Goal: Information Seeking & Learning: Learn about a topic

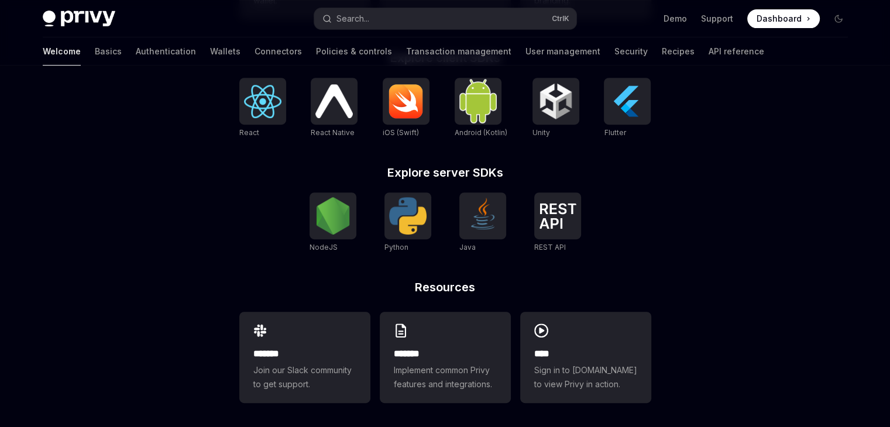
scroll to position [500, 0]
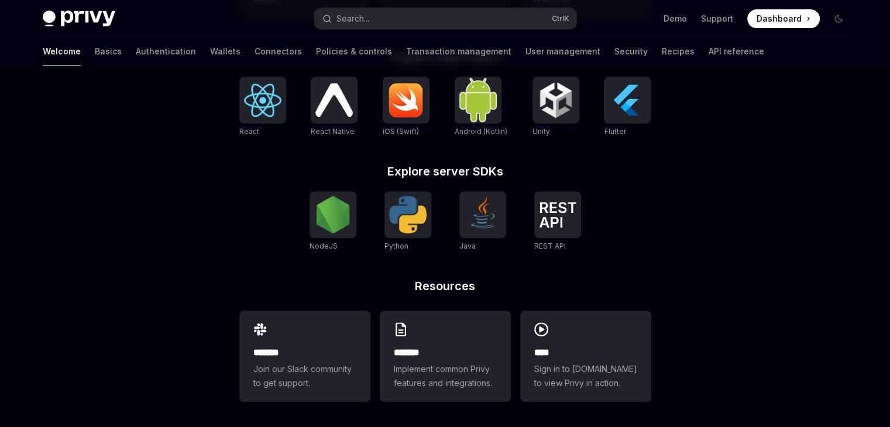
click at [635, 231] on div "NodeJS Python Java REST API REST API" at bounding box center [445, 221] width 412 height 61
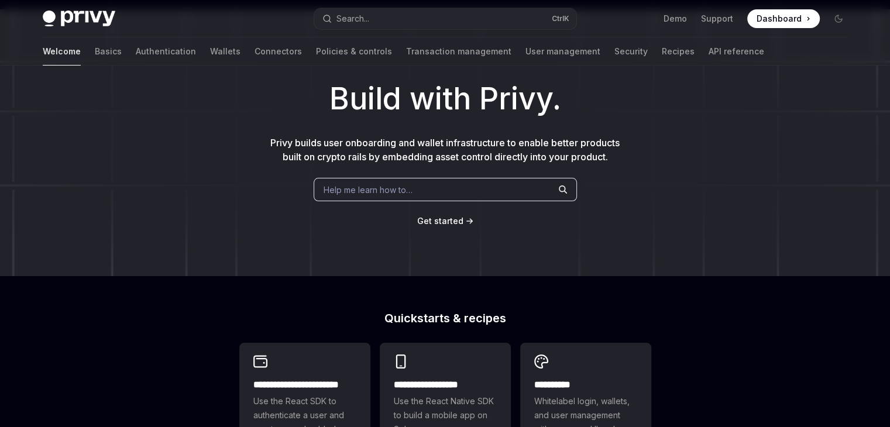
scroll to position [0, 0]
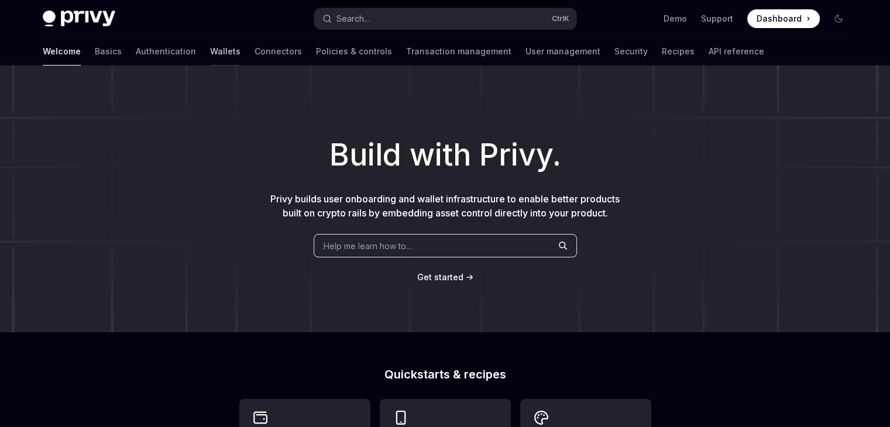
click at [210, 51] on link "Wallets" at bounding box center [225, 51] width 30 height 28
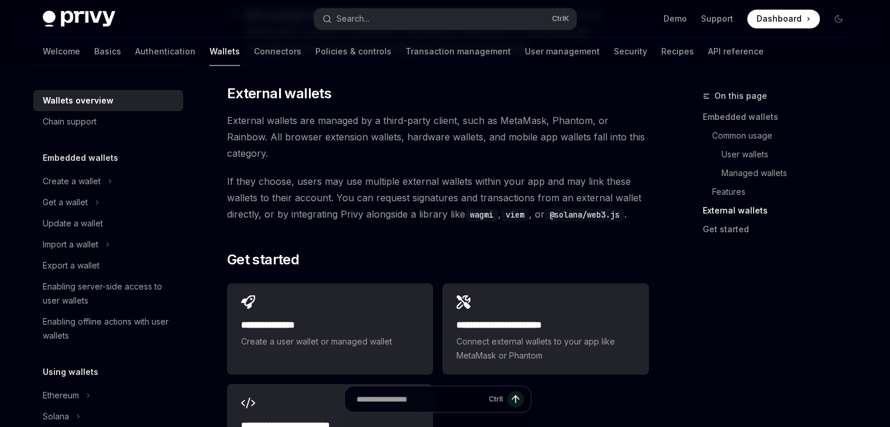
click at [484, 208] on code "wagmi" at bounding box center [481, 214] width 33 height 13
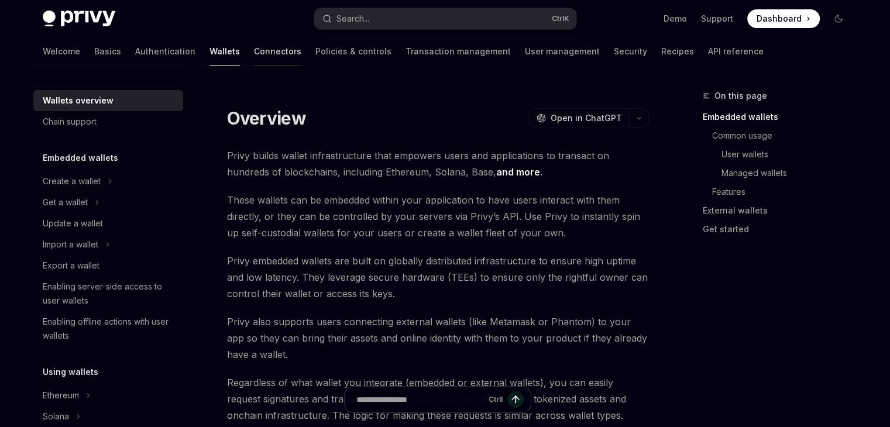
click at [254, 49] on link "Connectors" at bounding box center [277, 51] width 47 height 28
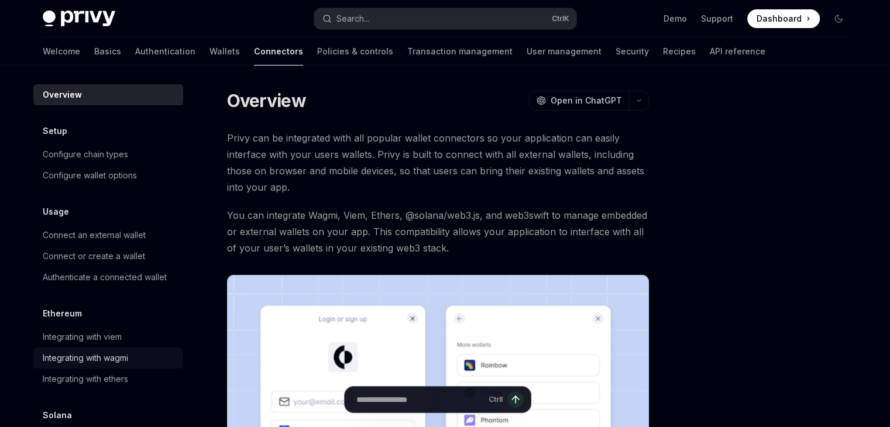
click at [92, 355] on div "Integrating with wagmi" at bounding box center [85, 358] width 85 height 14
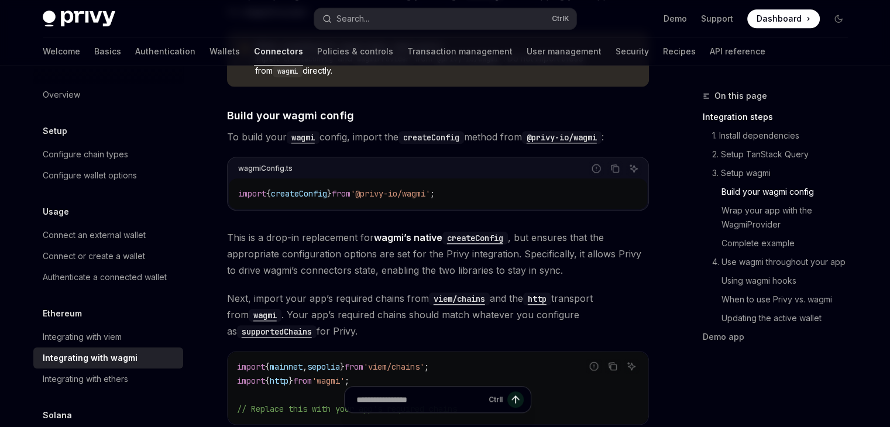
scroll to position [968, 0]
click at [297, 190] on span "createConfig" at bounding box center [299, 195] width 56 height 11
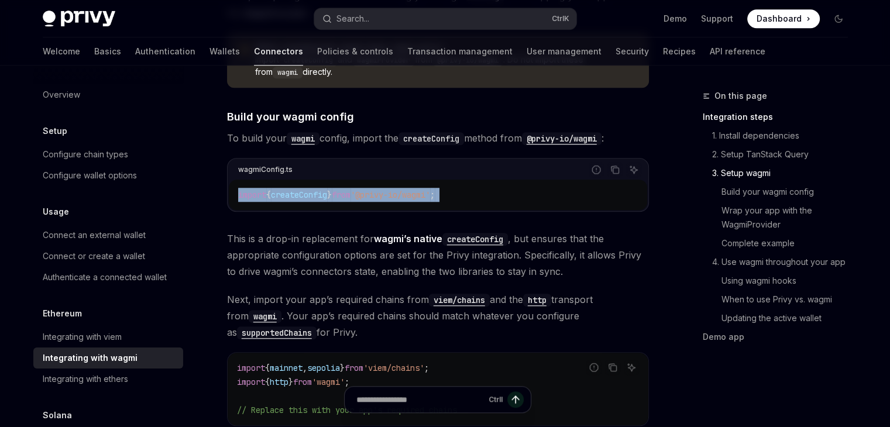
click at [297, 190] on span "createConfig" at bounding box center [299, 195] width 56 height 11
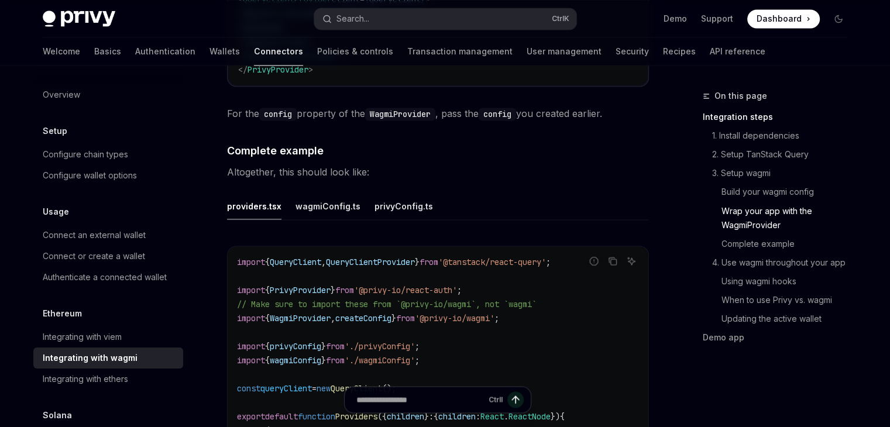
scroll to position [2031, 0]
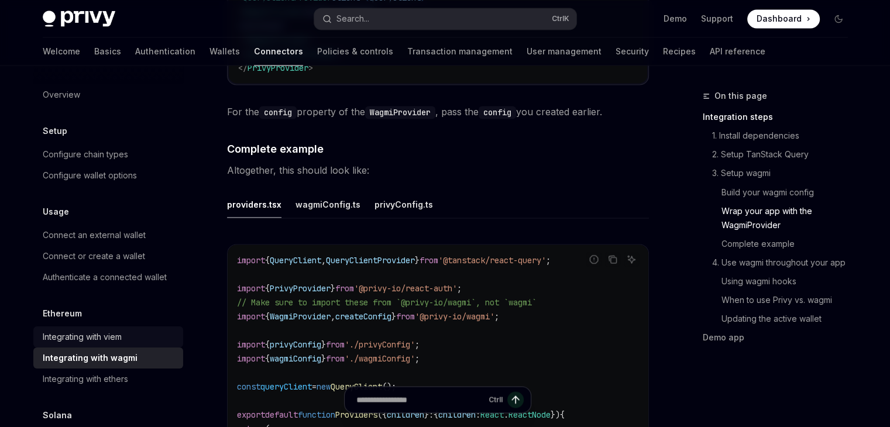
click at [112, 338] on div "Integrating with viem" at bounding box center [82, 337] width 79 height 14
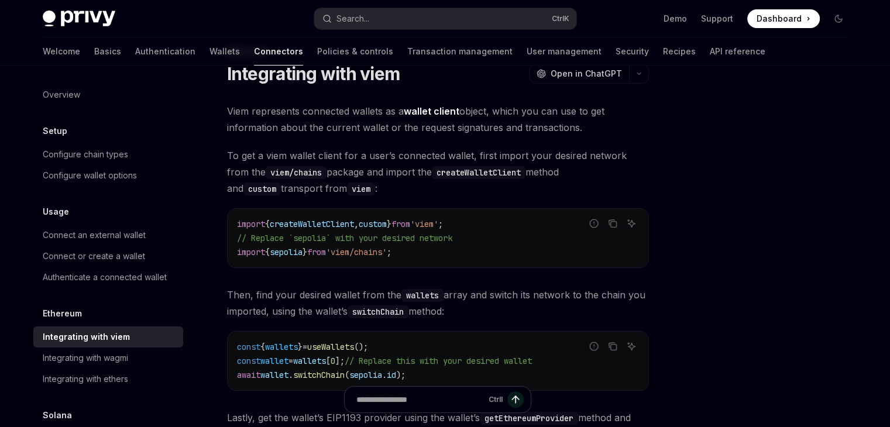
scroll to position [41, 0]
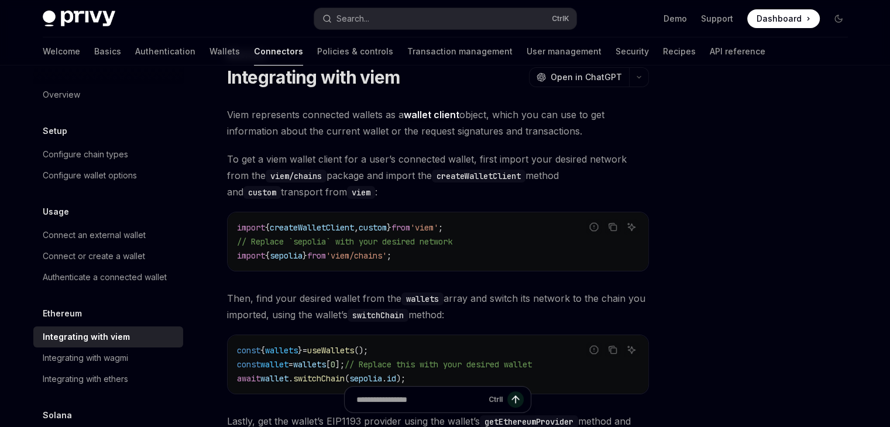
click at [268, 314] on span "Then, find your desired wallet from the wallets array and switch its network to…" at bounding box center [438, 306] width 422 height 33
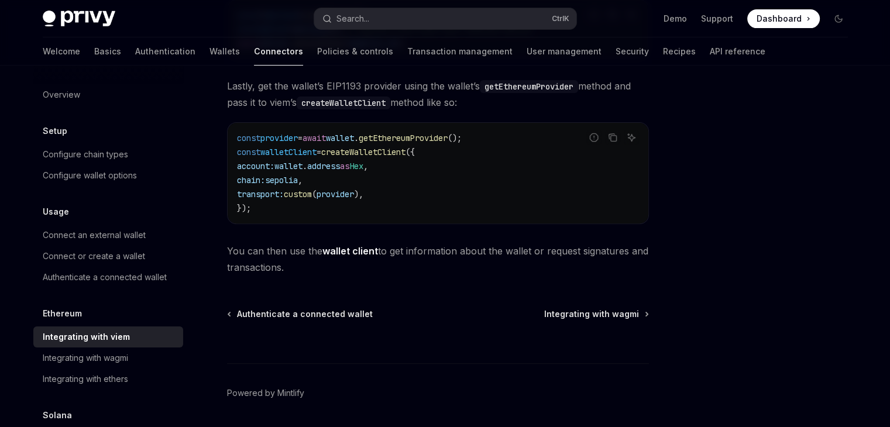
scroll to position [413, 0]
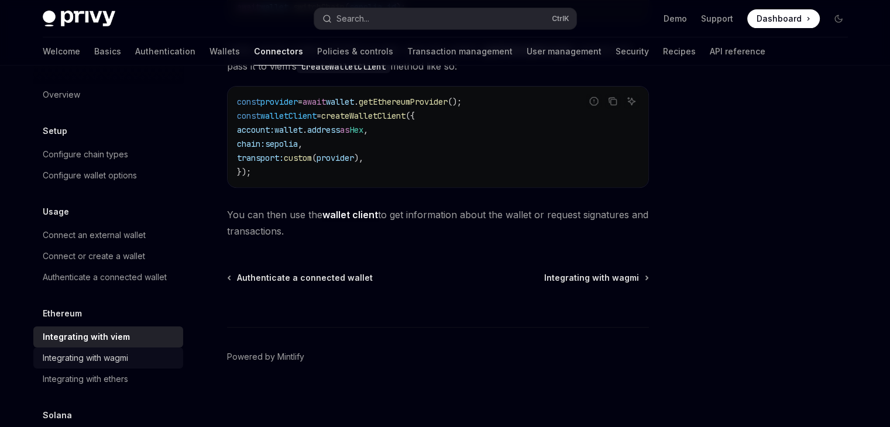
click at [106, 355] on div "Integrating with wagmi" at bounding box center [85, 358] width 85 height 14
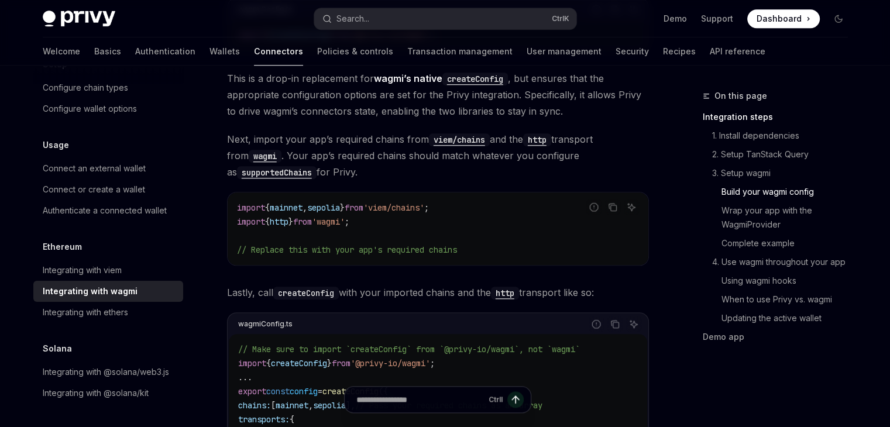
scroll to position [1128, 0]
click at [325, 359] on span "createConfig" at bounding box center [299, 364] width 56 height 11
copy span "createConfig"
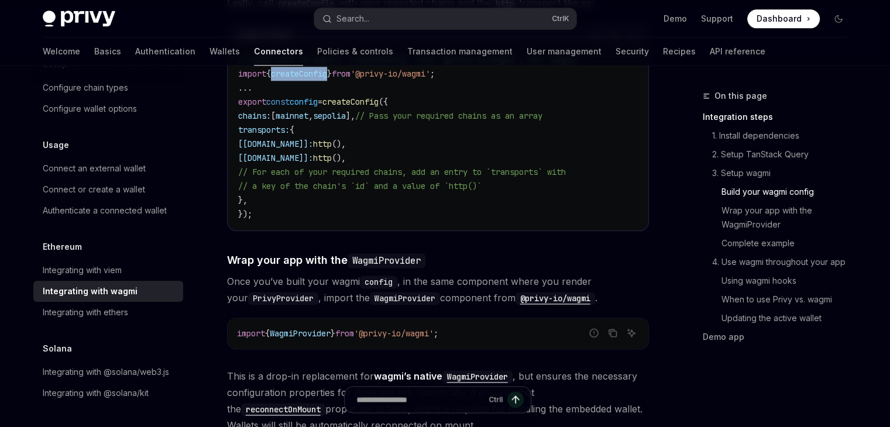
scroll to position [1421, 0]
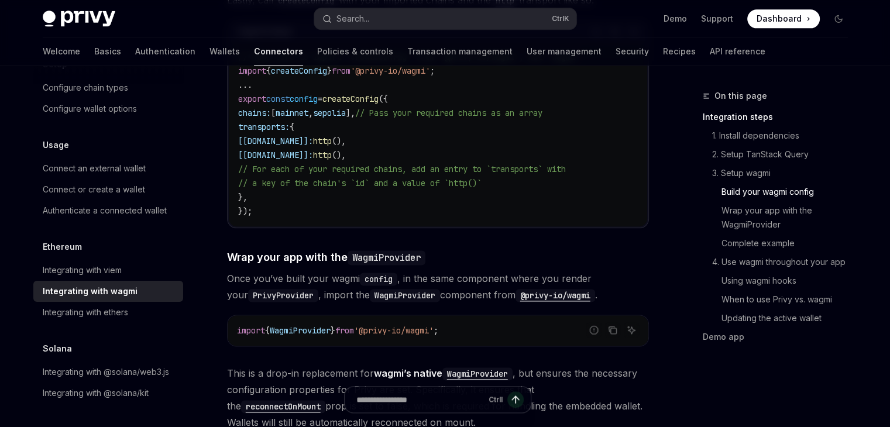
click at [386, 211] on div "// Make sure to import `createConfig` from `@privy-io/wagmi`, not `wagmi` impor…" at bounding box center [438, 134] width 418 height 185
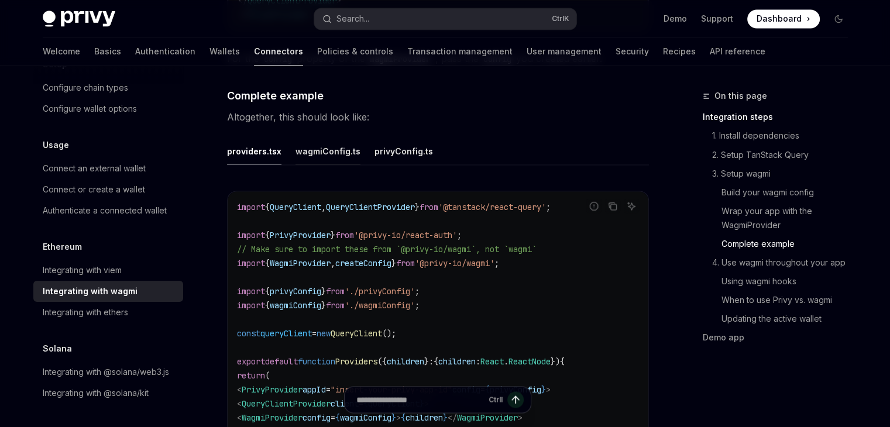
scroll to position [2083, 0]
click at [315, 142] on div "wagmiConfig.ts" at bounding box center [328, 152] width 65 height 28
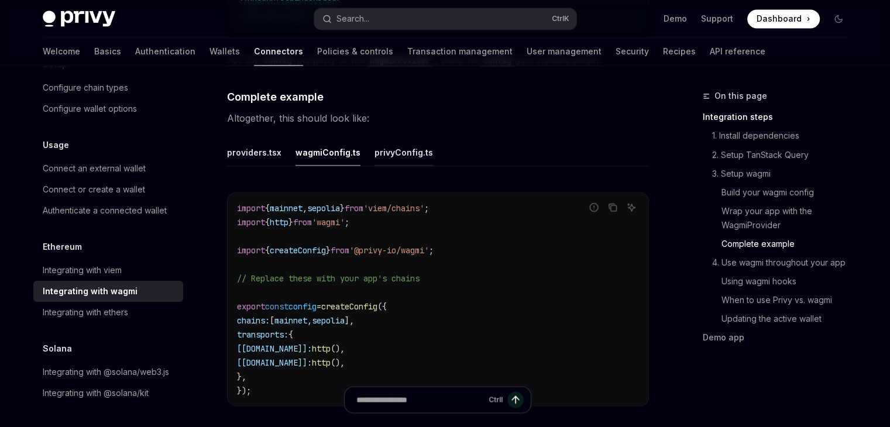
click at [403, 150] on div "privyConfig.ts" at bounding box center [404, 152] width 59 height 28
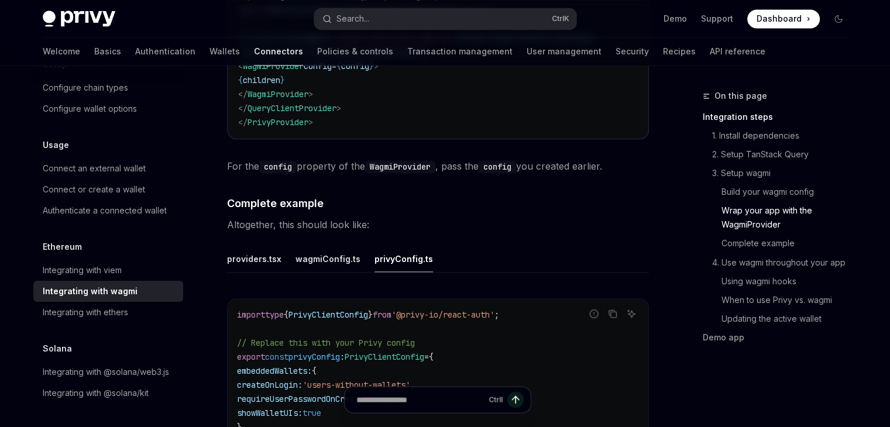
scroll to position [1975, 0]
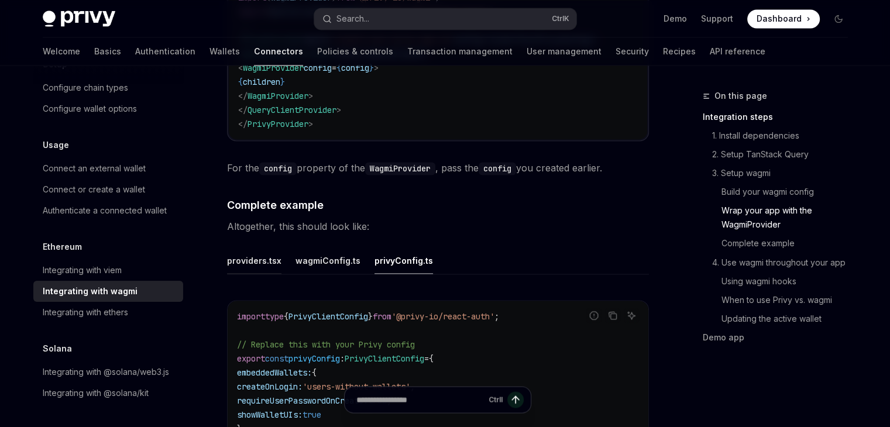
click at [257, 255] on div "providers.tsx" at bounding box center [254, 260] width 54 height 28
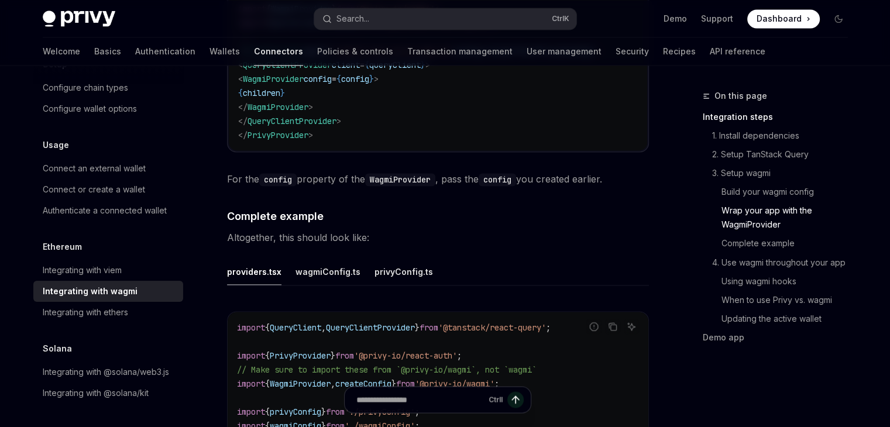
scroll to position [1966, 0]
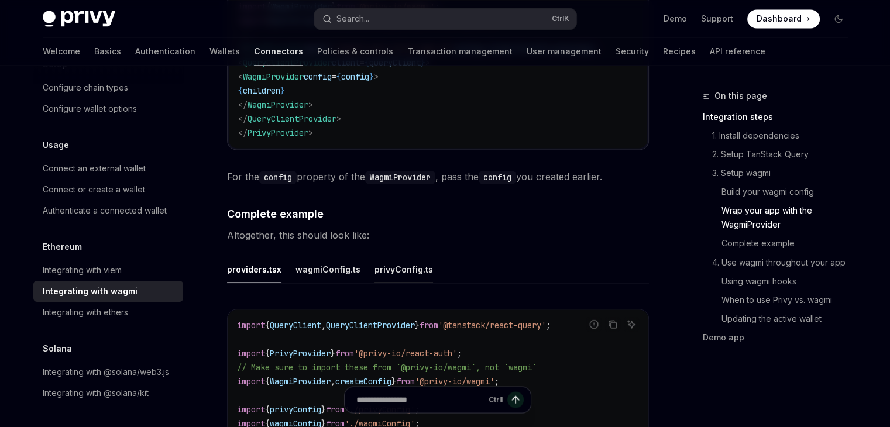
click at [382, 263] on div "privyConfig.ts" at bounding box center [404, 269] width 59 height 28
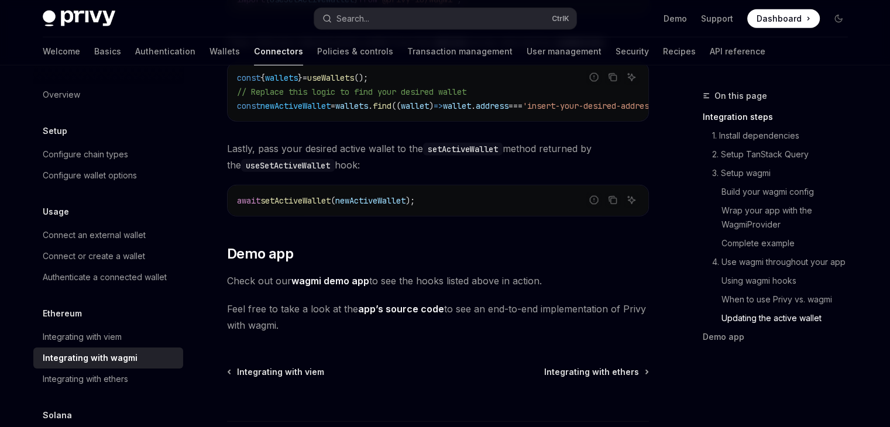
scroll to position [3286, 0]
click at [344, 276] on link "wagmi demo app" at bounding box center [330, 282] width 78 height 12
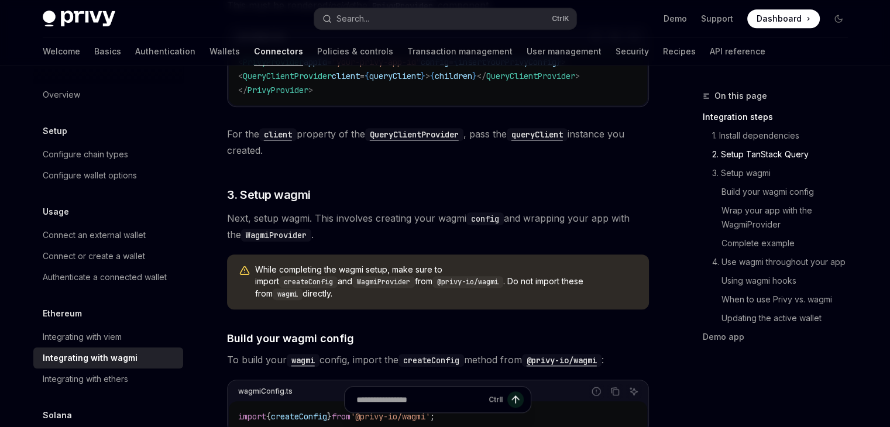
scroll to position [753, 0]
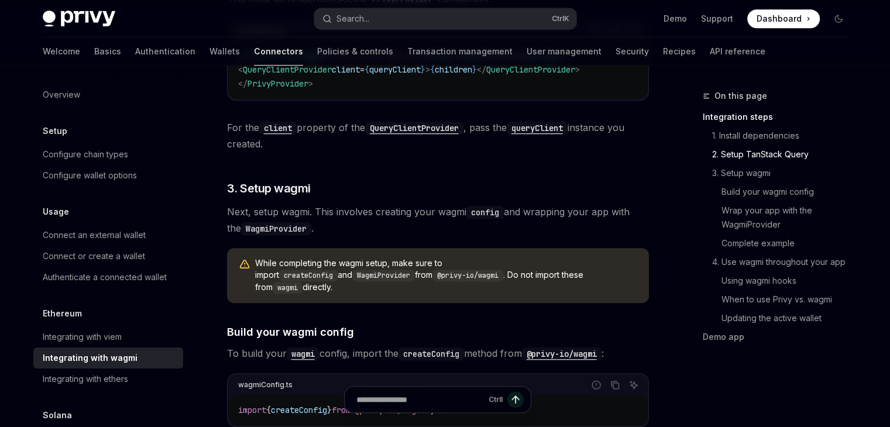
click at [806, 19] on span at bounding box center [783, 18] width 73 height 19
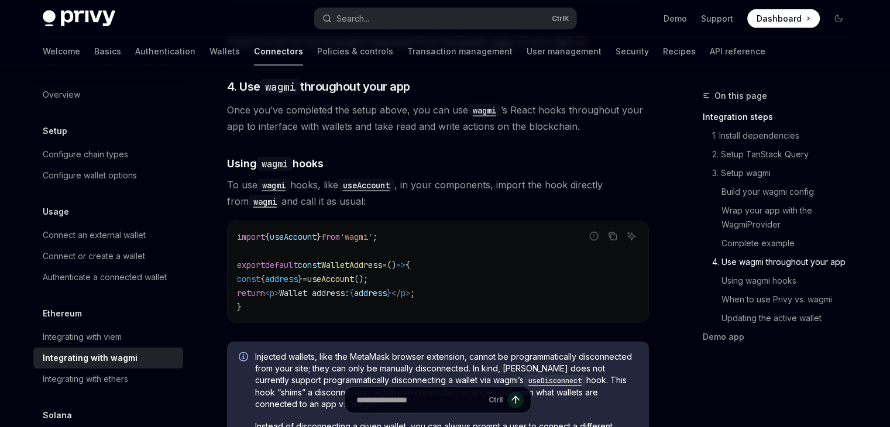
scroll to position [2487, 0]
click at [464, 187] on span "To use wagmi hooks, like useAccount , in your components, import the hook direc…" at bounding box center [438, 192] width 422 height 33
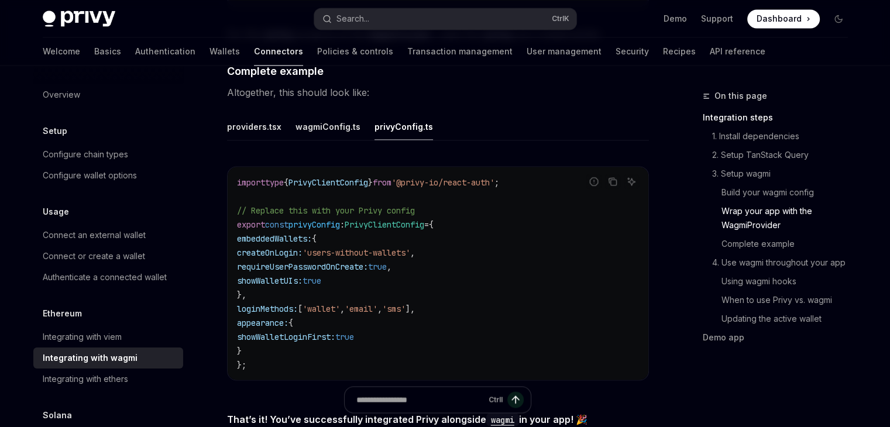
scroll to position [2063, 0]
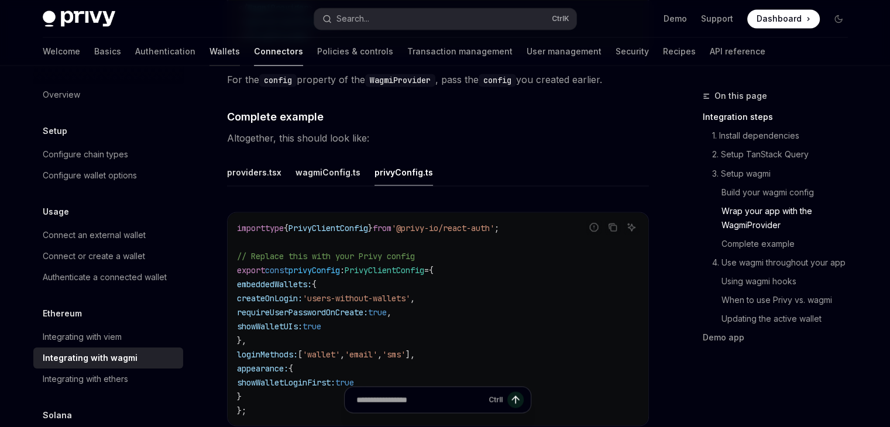
click at [209, 54] on link "Wallets" at bounding box center [224, 51] width 30 height 28
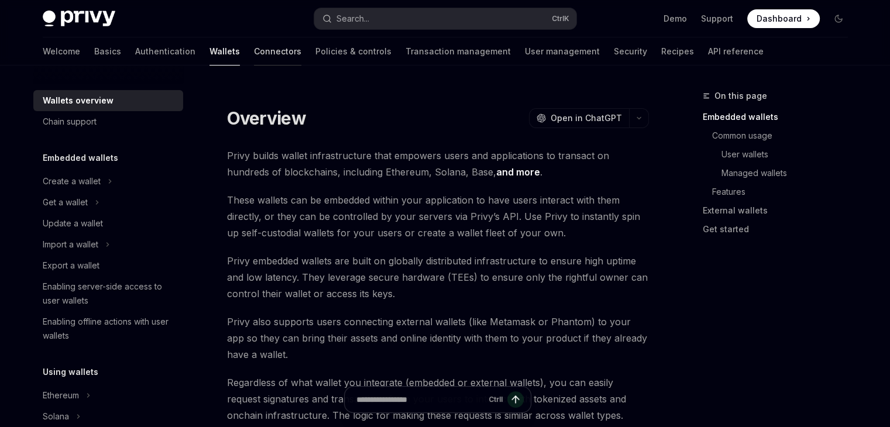
click at [254, 57] on link "Connectors" at bounding box center [277, 51] width 47 height 28
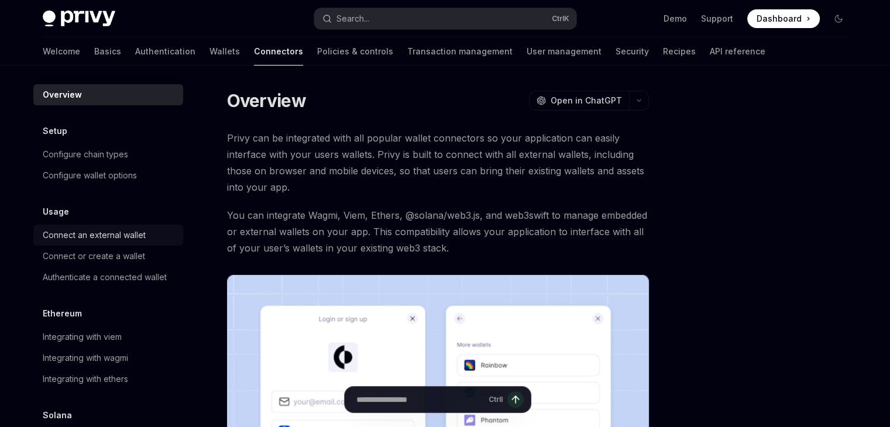
click at [91, 237] on div "Connect an external wallet" at bounding box center [94, 235] width 103 height 14
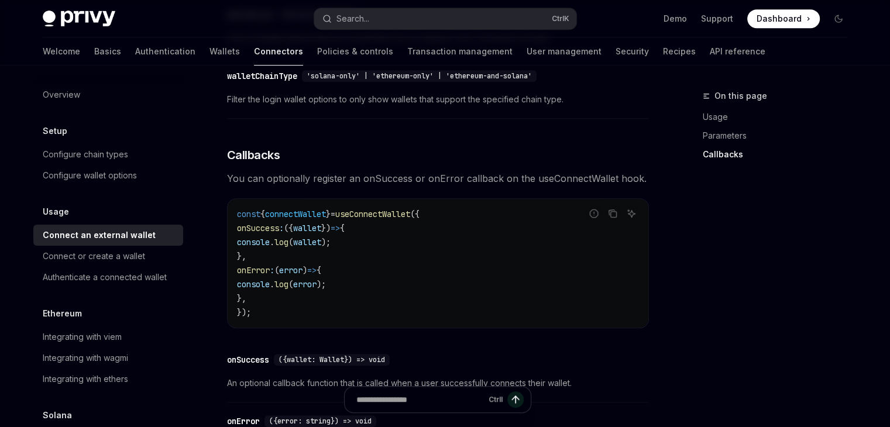
scroll to position [857, 0]
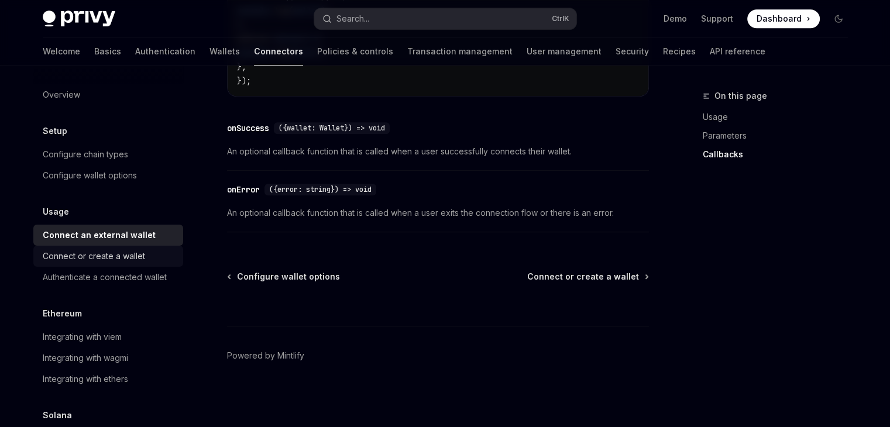
click at [117, 257] on div "Connect or create a wallet" at bounding box center [94, 256] width 102 height 14
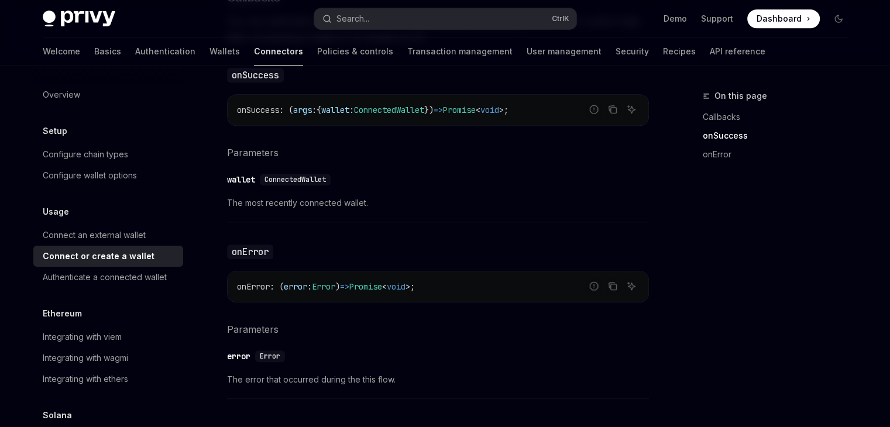
scroll to position [881, 0]
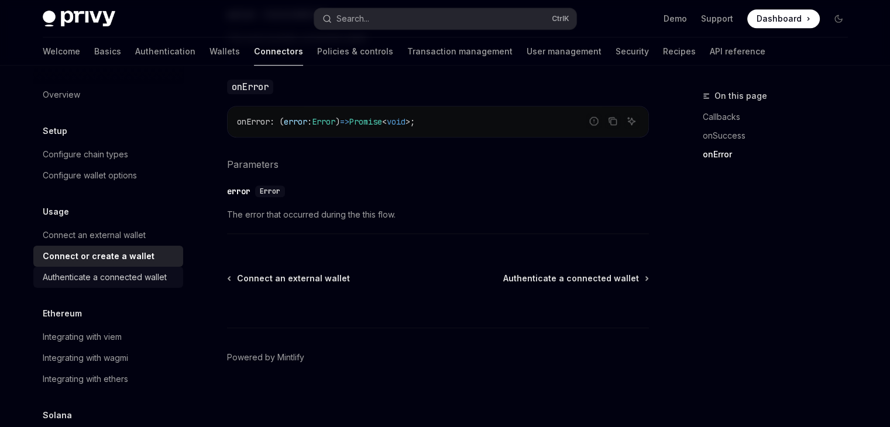
click at [96, 273] on div "Authenticate a connected wallet" at bounding box center [105, 277] width 124 height 14
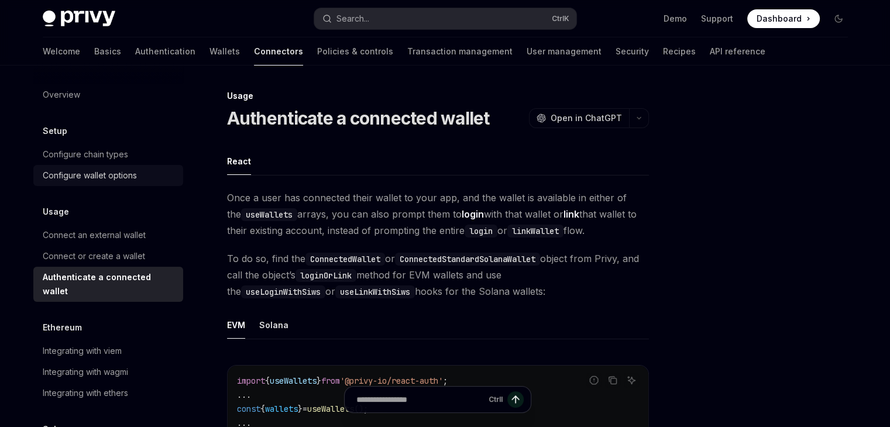
click at [115, 177] on div "Configure wallet options" at bounding box center [90, 176] width 94 height 14
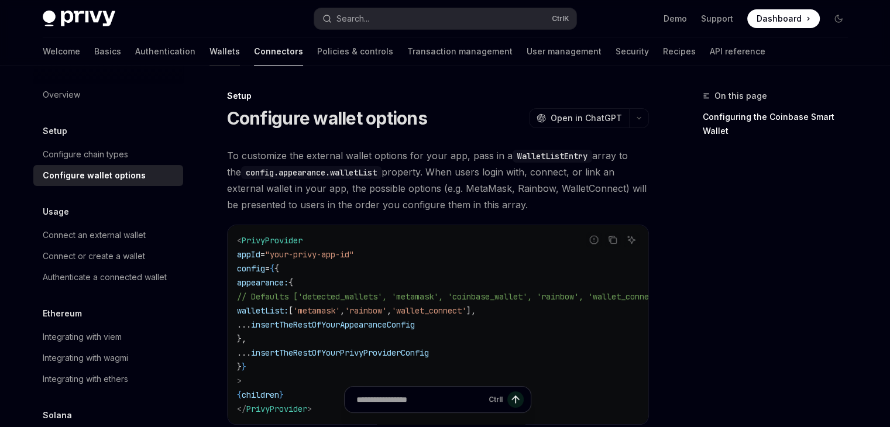
click at [209, 48] on link "Wallets" at bounding box center [224, 51] width 30 height 28
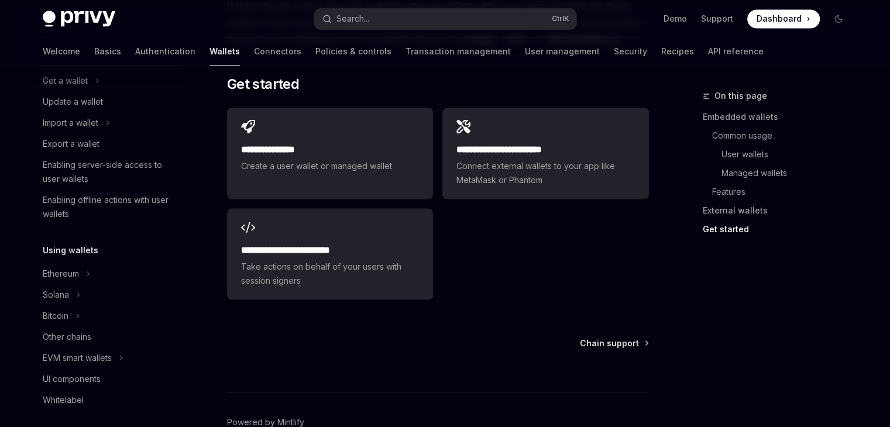
scroll to position [173, 0]
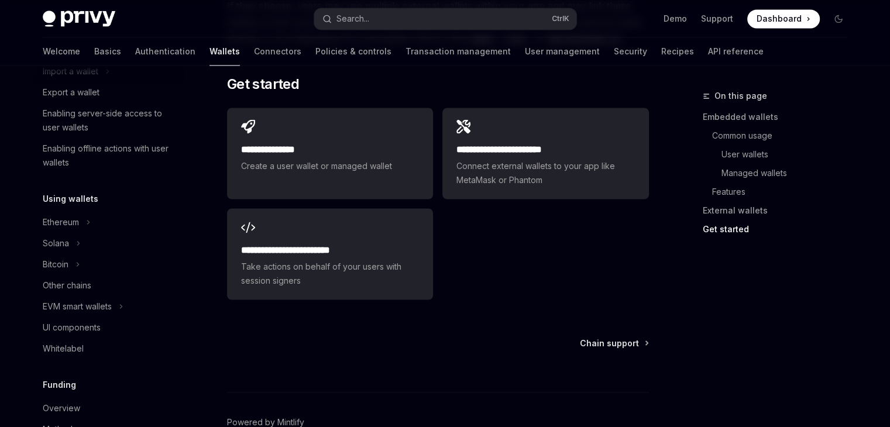
click at [113, 176] on div "Wallets overview Chain support Embedded wallets Create a wallet Get a wallet Up…" at bounding box center [108, 360] width 150 height 898
click at [91, 331] on div "UI components" at bounding box center [72, 328] width 58 height 14
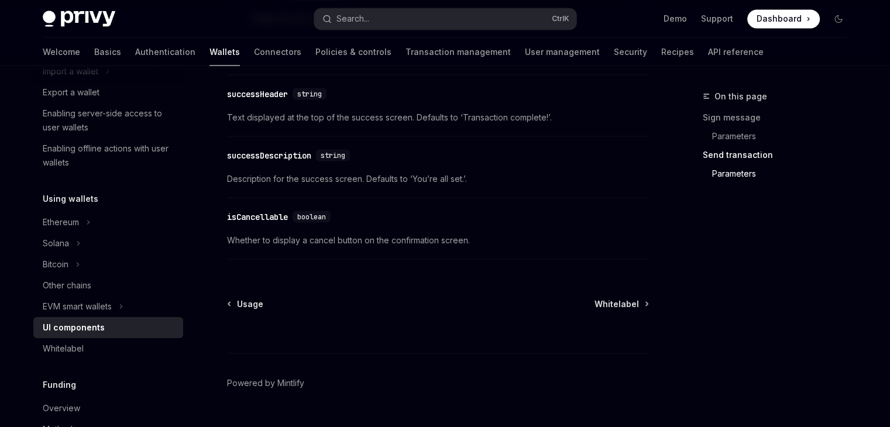
scroll to position [2211, 0]
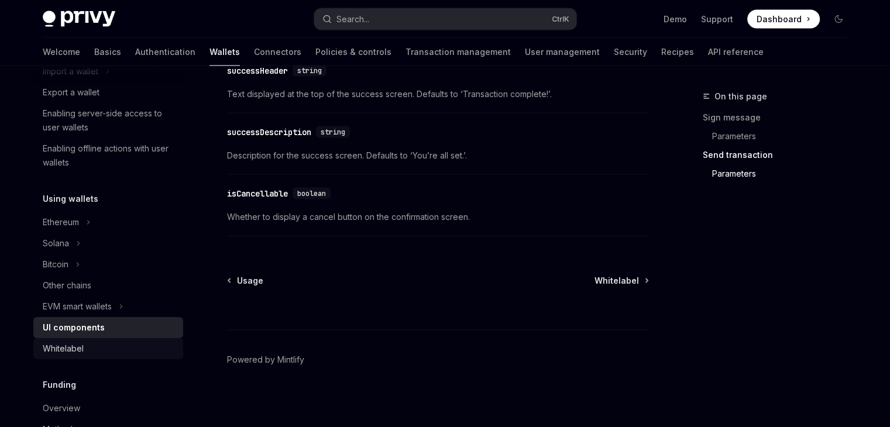
click at [135, 339] on link "Whitelabel" at bounding box center [108, 348] width 150 height 21
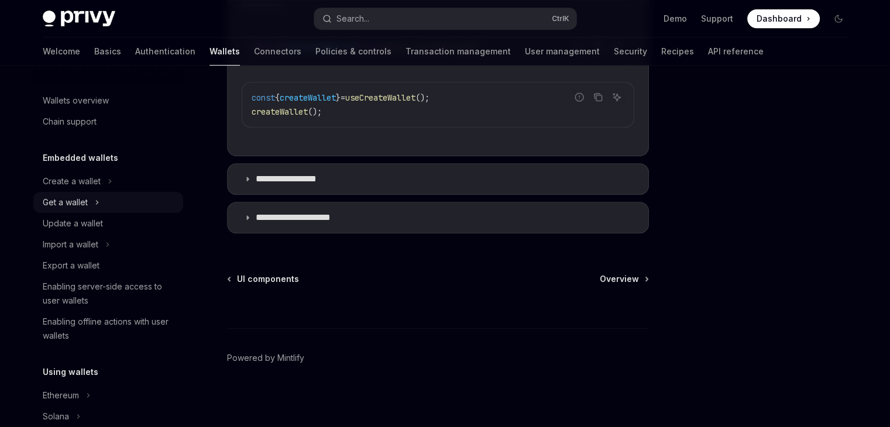
click at [90, 209] on button "Get a wallet" at bounding box center [108, 202] width 150 height 21
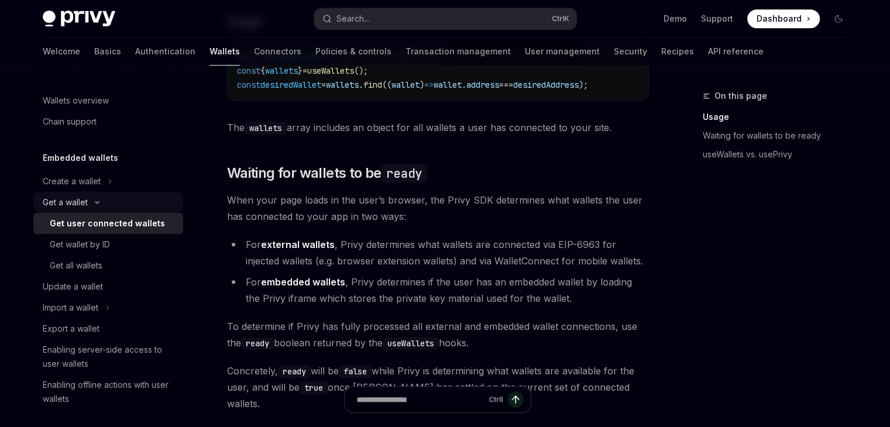
scroll to position [573, 0]
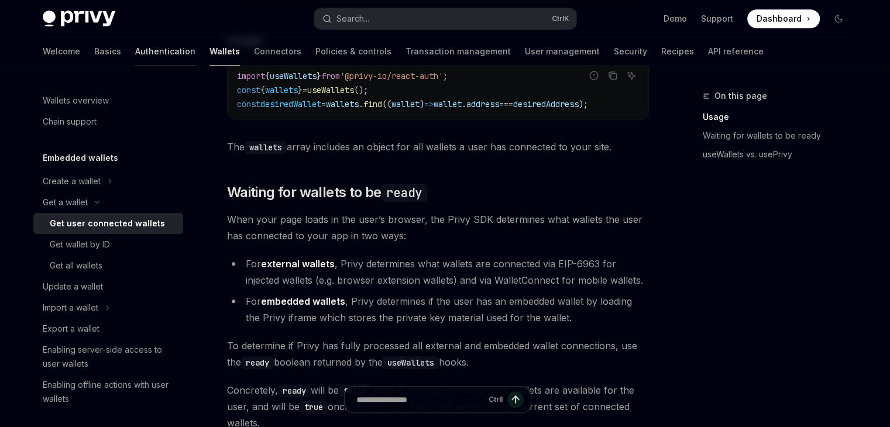
click at [135, 51] on link "Authentication" at bounding box center [165, 51] width 60 height 28
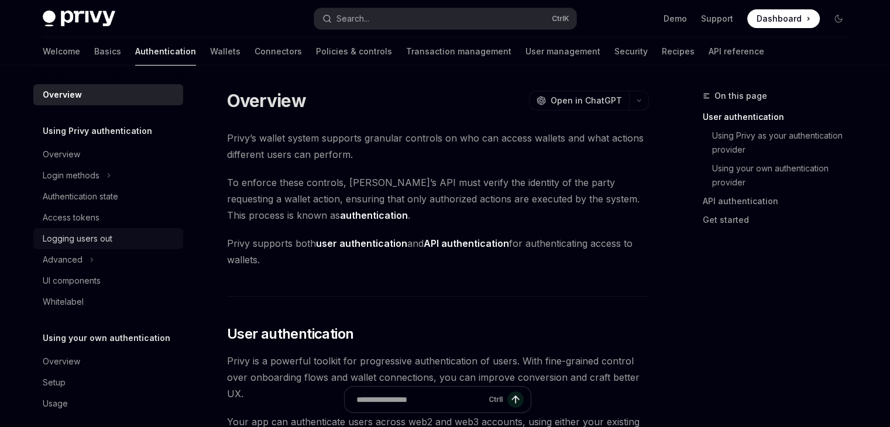
click at [112, 238] on div "Logging users out" at bounding box center [78, 239] width 70 height 14
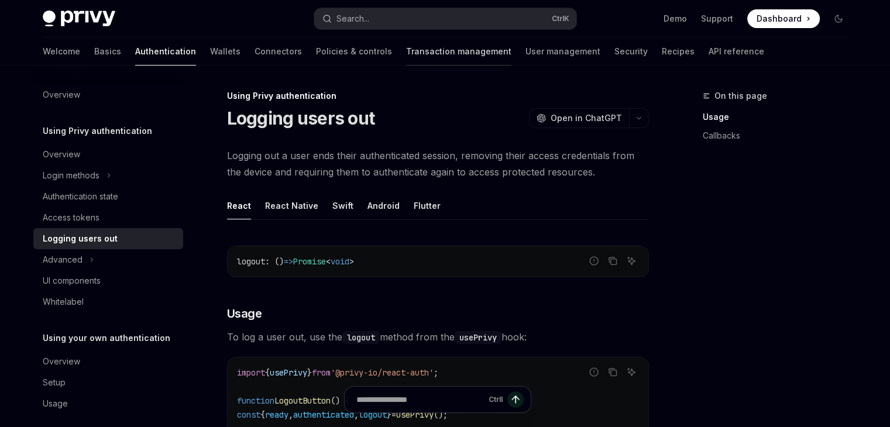
click at [406, 47] on link "Transaction management" at bounding box center [458, 51] width 105 height 28
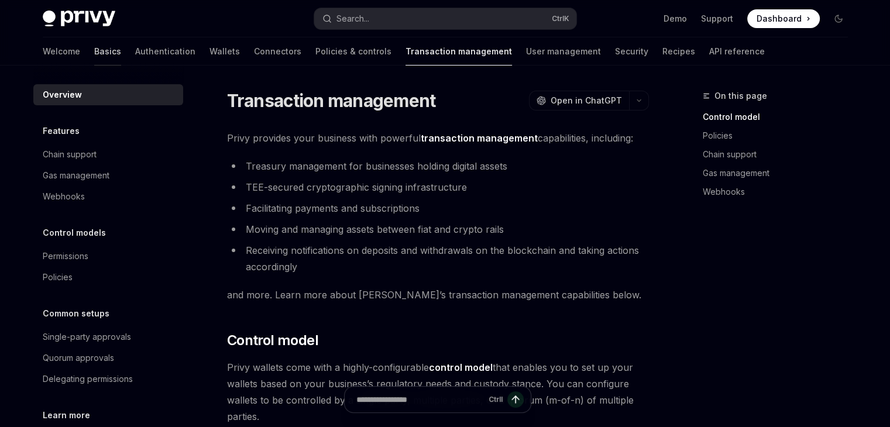
click at [94, 52] on link "Basics" at bounding box center [107, 51] width 27 height 28
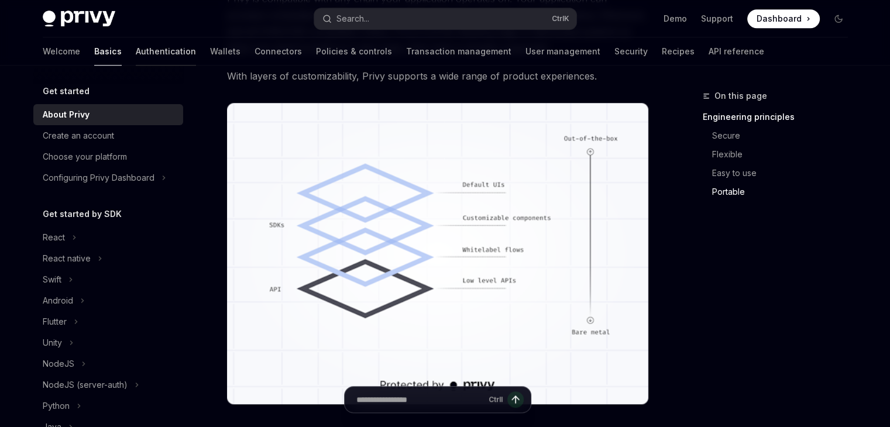
click at [136, 56] on link "Authentication" at bounding box center [166, 51] width 60 height 28
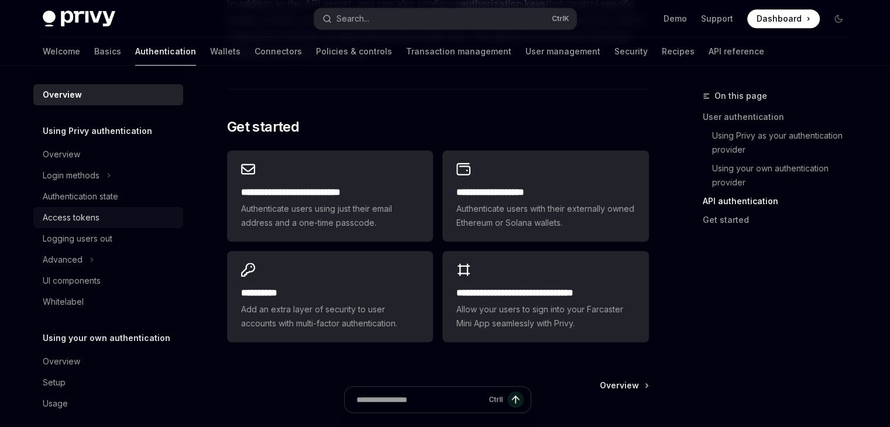
scroll to position [11, 0]
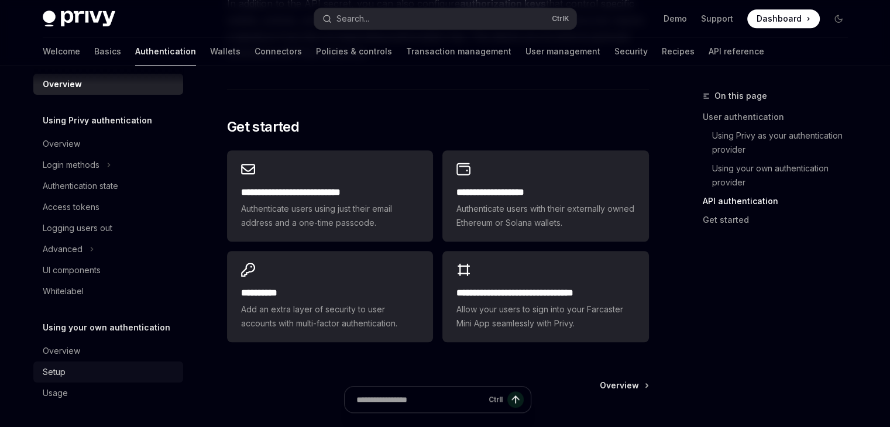
click at [56, 374] on div "Setup" at bounding box center [54, 372] width 23 height 14
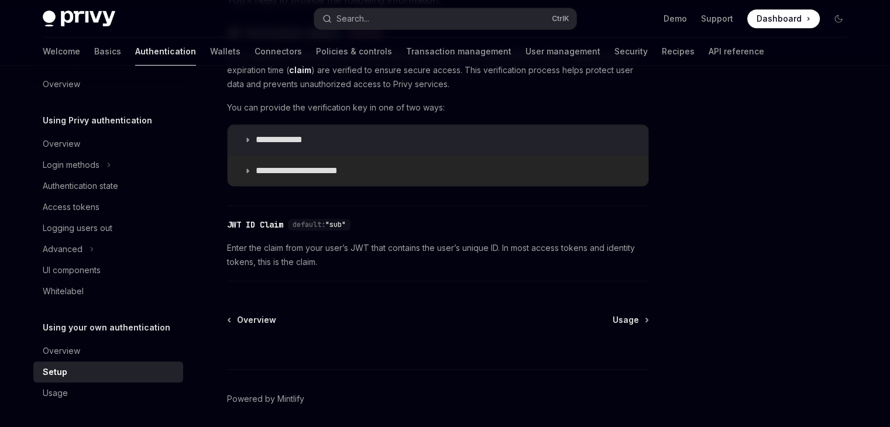
scroll to position [682, 0]
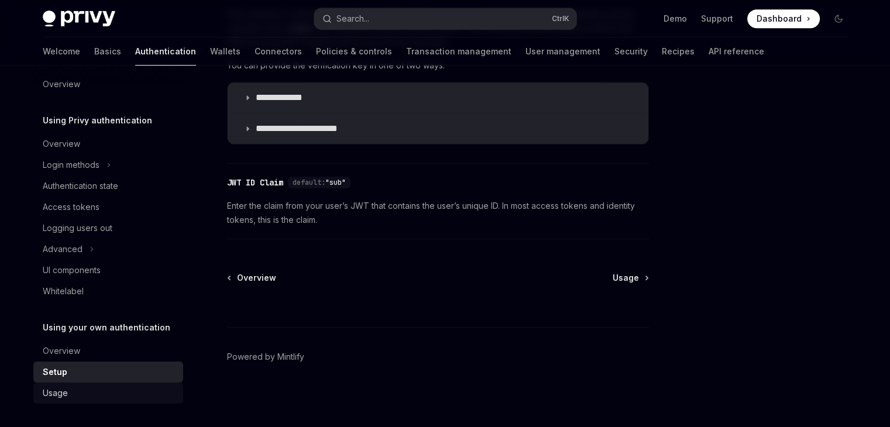
click at [90, 391] on div "Usage" at bounding box center [109, 393] width 133 height 14
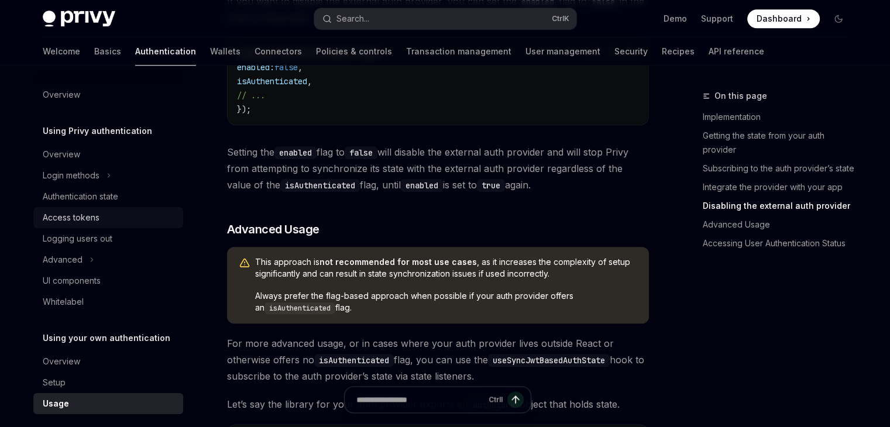
scroll to position [1308, 0]
click at [210, 57] on link "Wallets" at bounding box center [225, 51] width 30 height 28
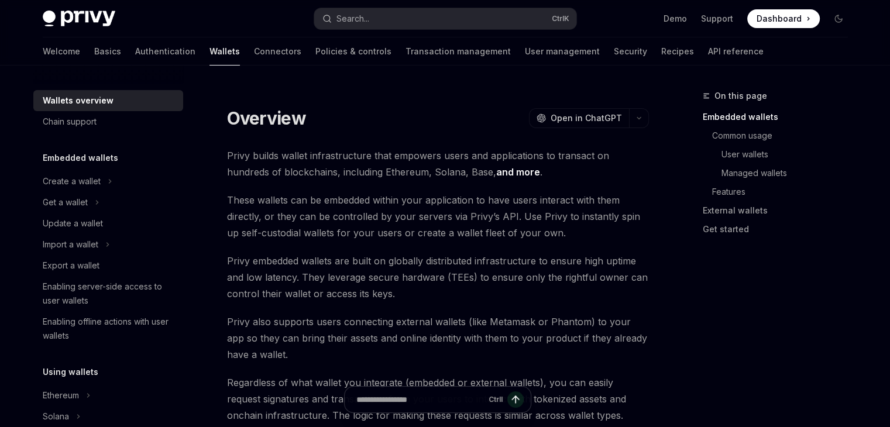
type textarea "*"
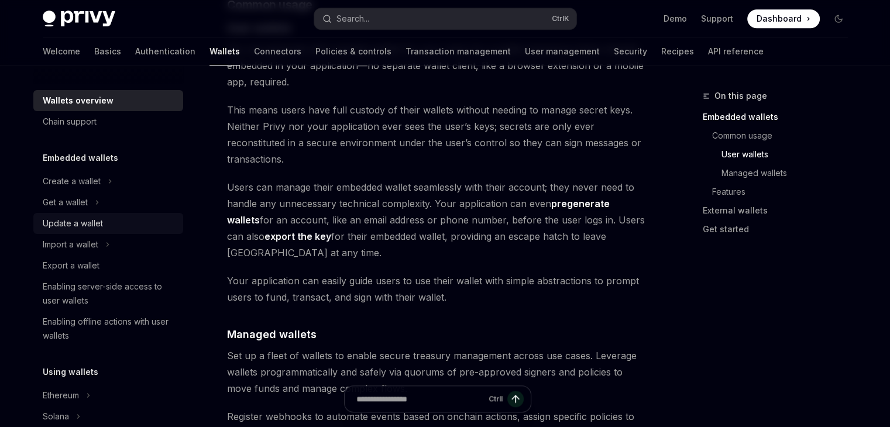
scroll to position [875, 0]
